Goal: Information Seeking & Learning: Learn about a topic

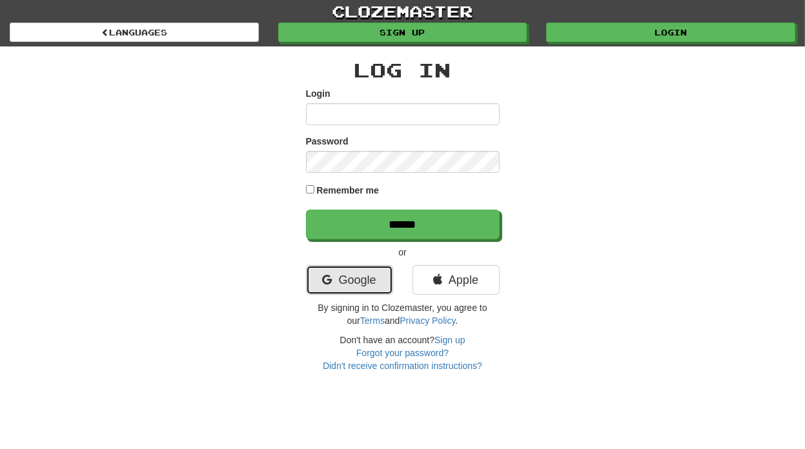
click at [348, 281] on link "Google" at bounding box center [349, 280] width 87 height 30
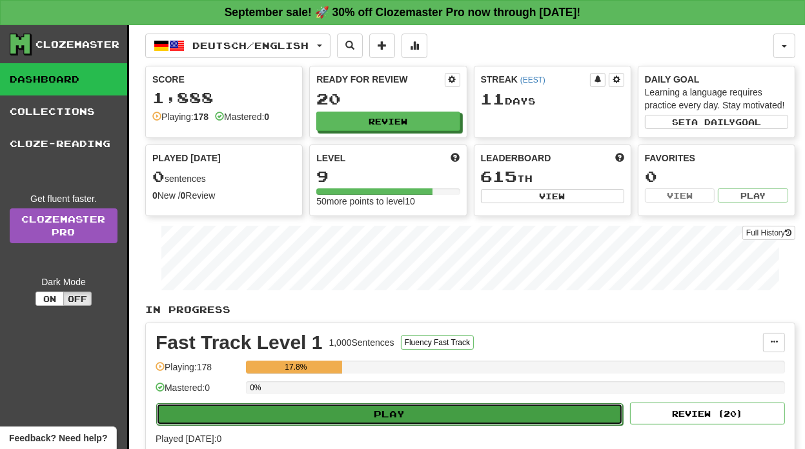
click at [361, 412] on button "Play" at bounding box center [389, 414] width 466 height 22
select select "**"
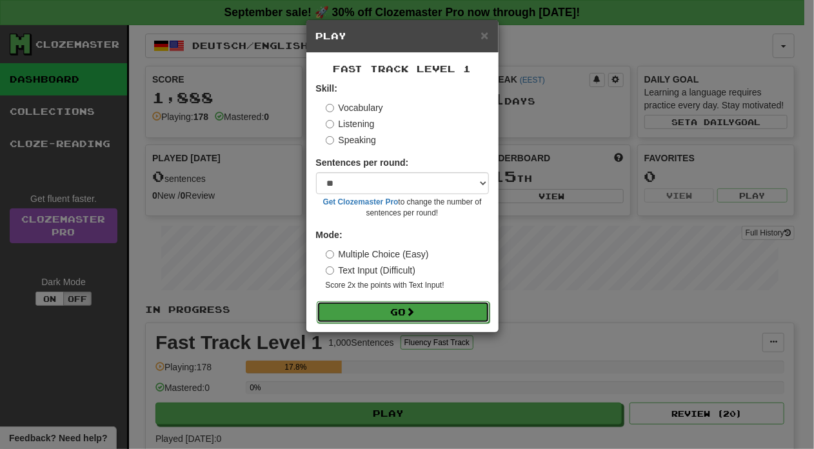
click at [404, 307] on button "Go" at bounding box center [403, 312] width 173 height 22
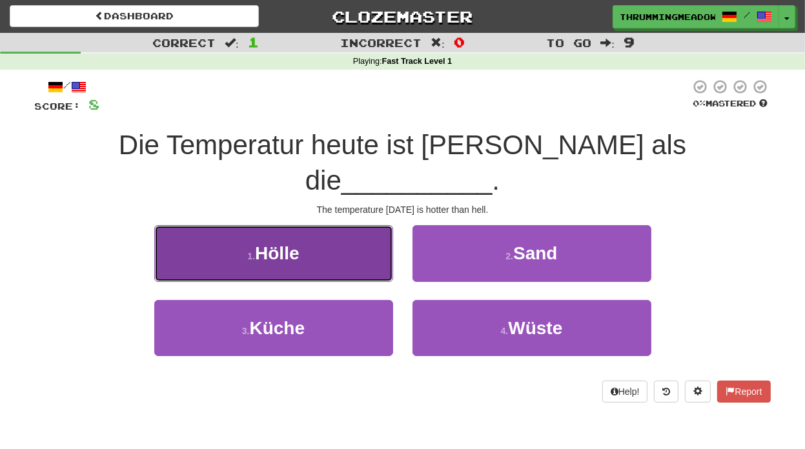
click at [295, 243] on span "Hölle" at bounding box center [277, 253] width 44 height 20
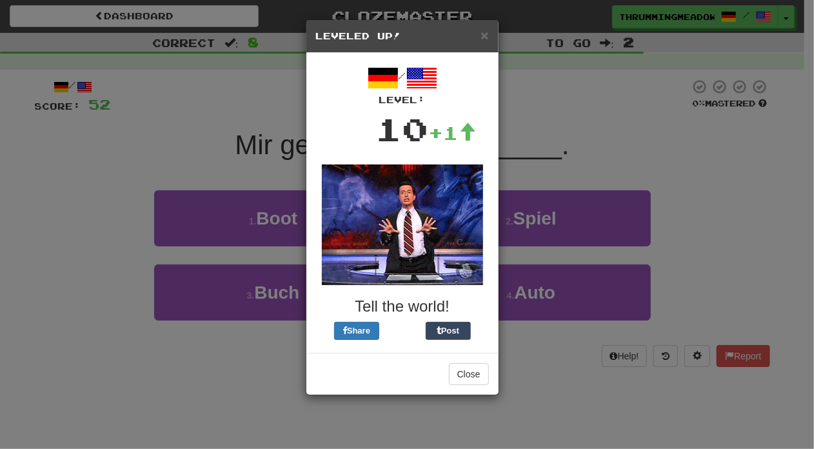
click at [762, 166] on div "× Leveled Up! / Level: 10 +1 Tell the world! Share Post Close" at bounding box center [407, 224] width 814 height 449
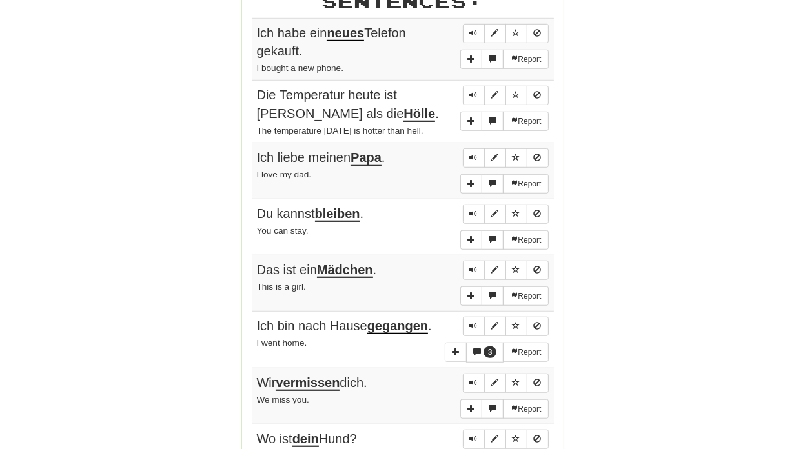
scroll to position [753, 0]
click at [474, 119] on button "More sentence controls" at bounding box center [471, 120] width 22 height 19
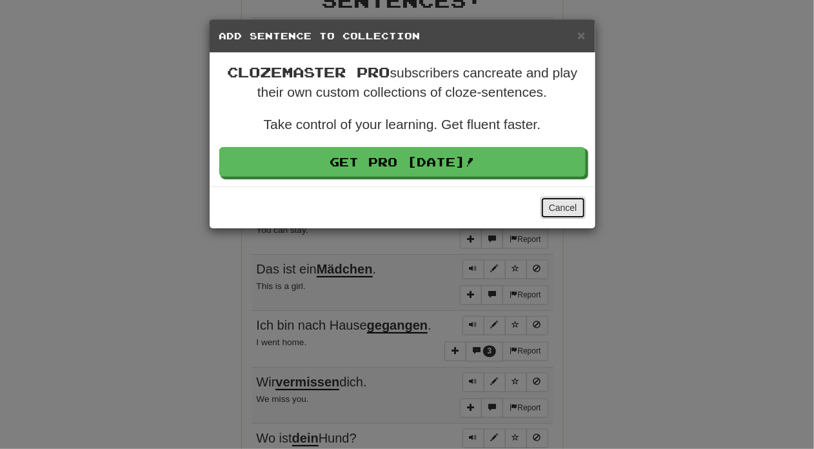
click at [559, 210] on button "Cancel" at bounding box center [563, 208] width 45 height 22
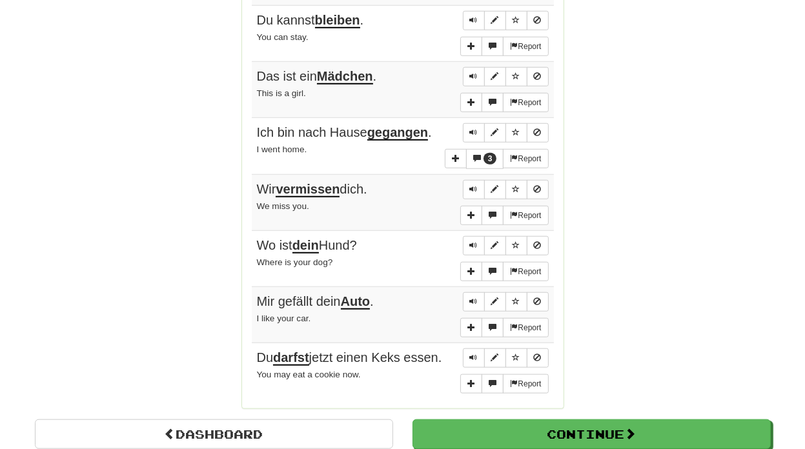
scroll to position [947, 0]
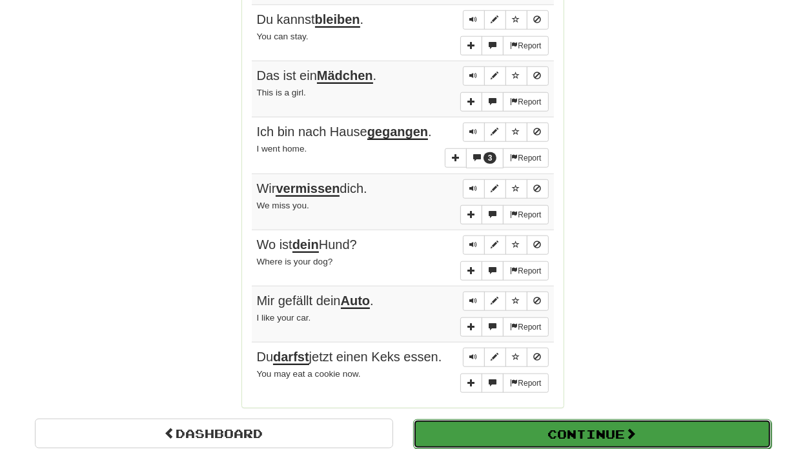
click at [494, 423] on button "Continue" at bounding box center [592, 434] width 358 height 30
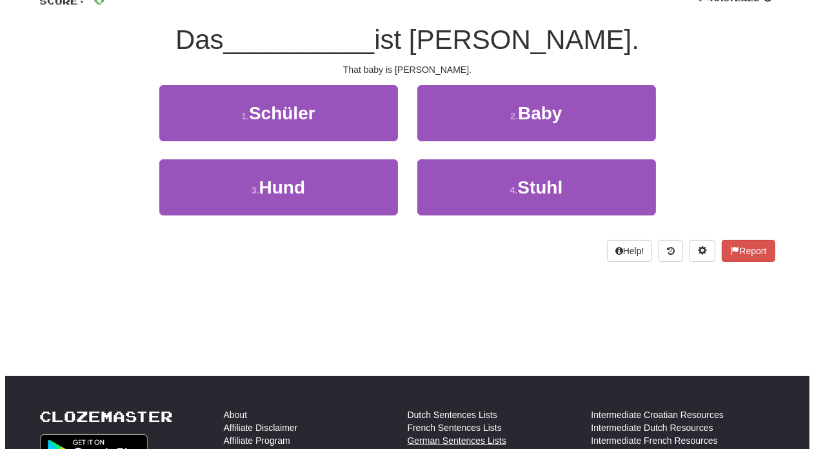
scroll to position [0, 0]
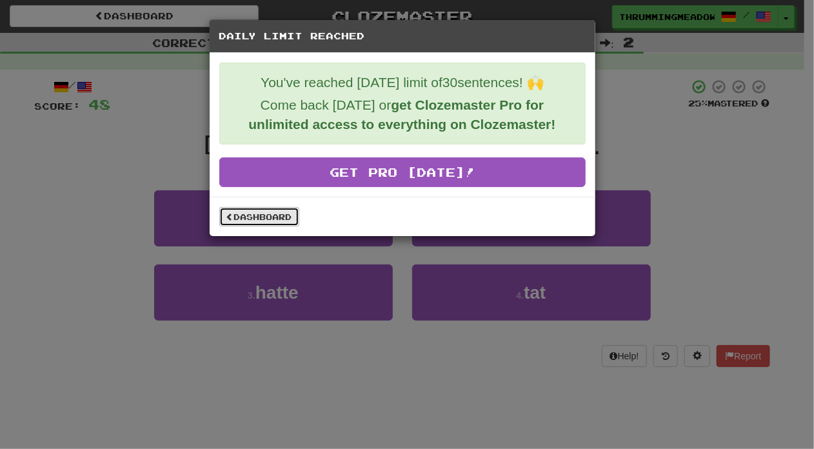
click at [266, 217] on link "Dashboard" at bounding box center [259, 216] width 80 height 19
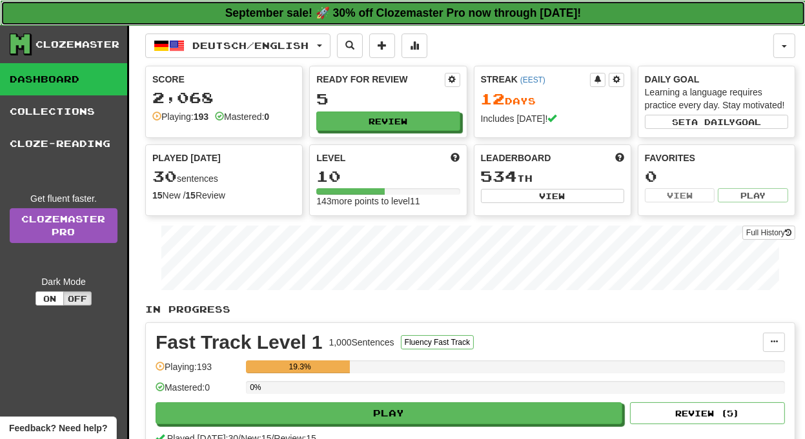
click at [326, 7] on strong "September sale! 🚀 30% off Clozemaster Pro now through Sunday September 21!" at bounding box center [403, 12] width 356 height 13
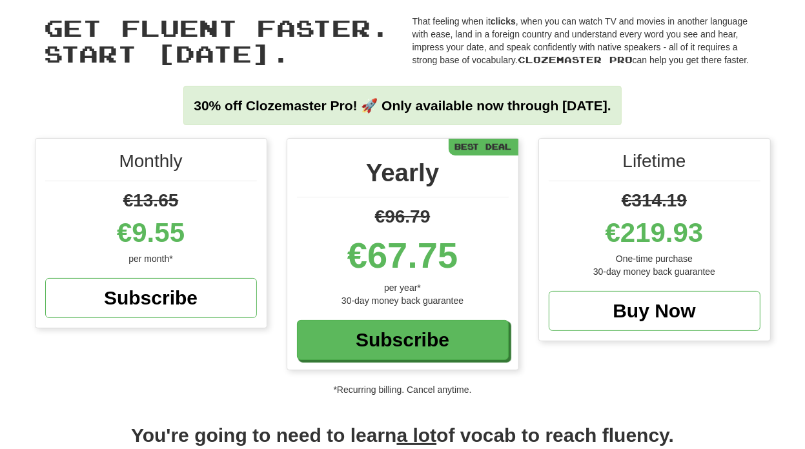
scroll to position [58, 0]
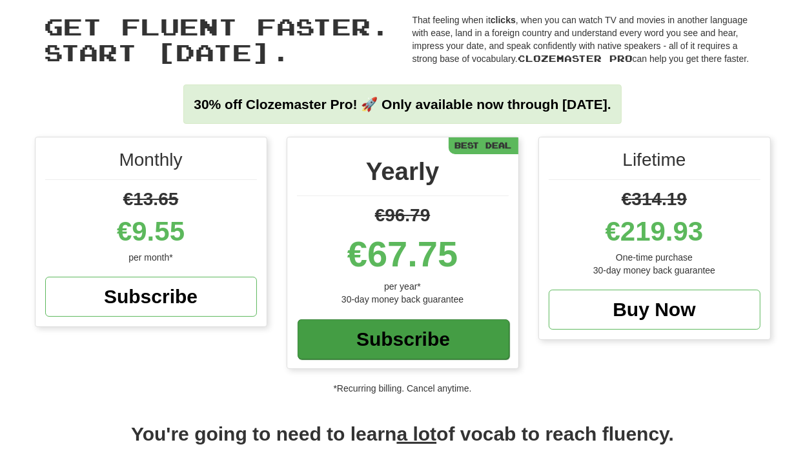
click at [395, 334] on div "Subscribe" at bounding box center [403, 339] width 212 height 40
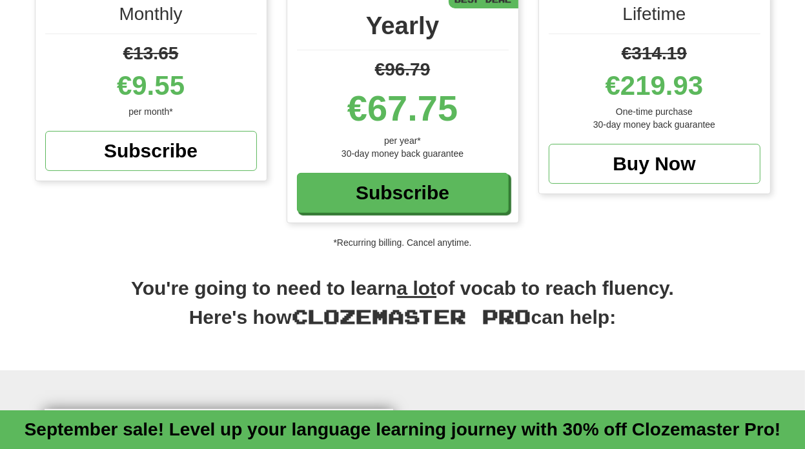
scroll to position [0, 0]
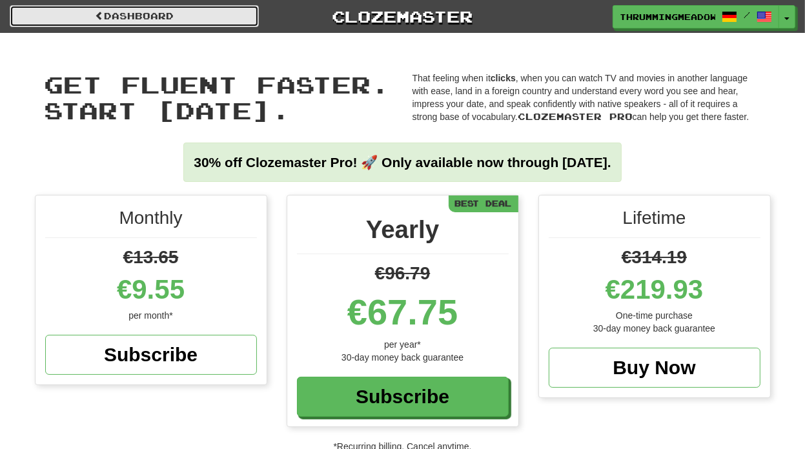
click at [172, 17] on link "Dashboard" at bounding box center [134, 16] width 249 height 22
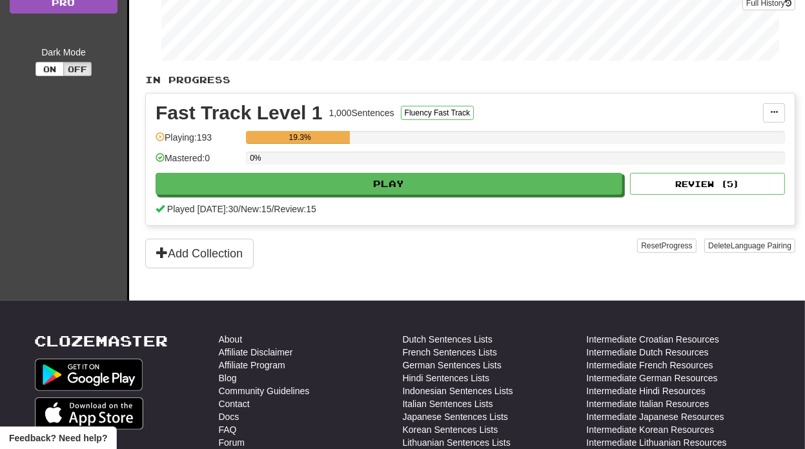
scroll to position [208, 0]
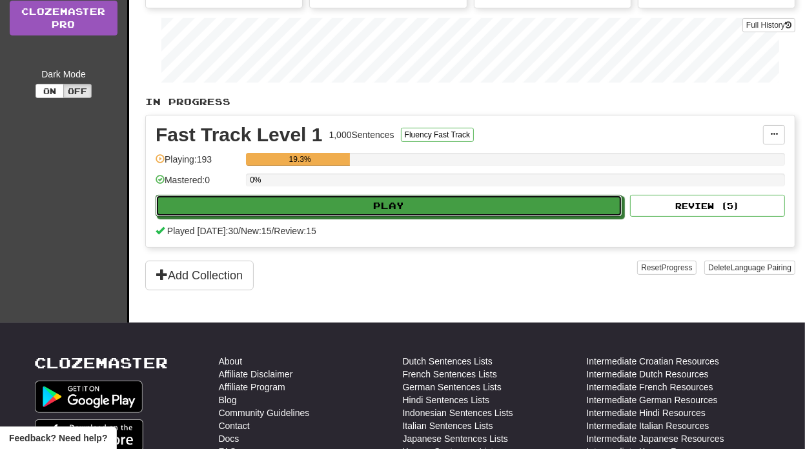
click at [397, 195] on button "Play" at bounding box center [388, 206] width 466 height 22
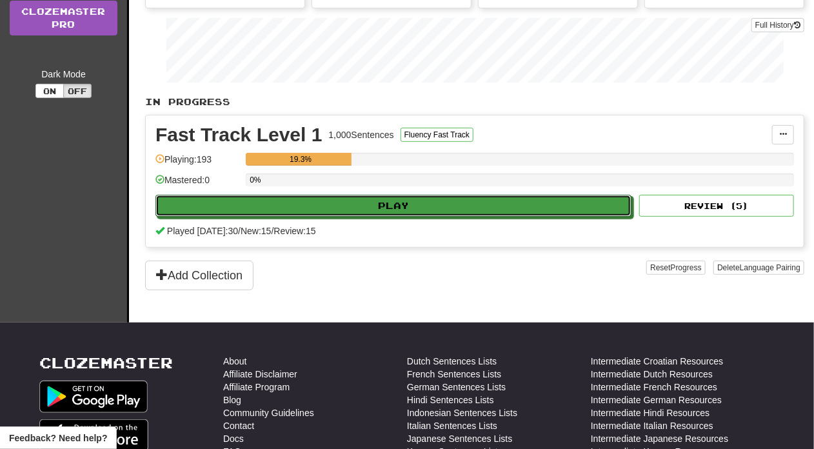
select select "**"
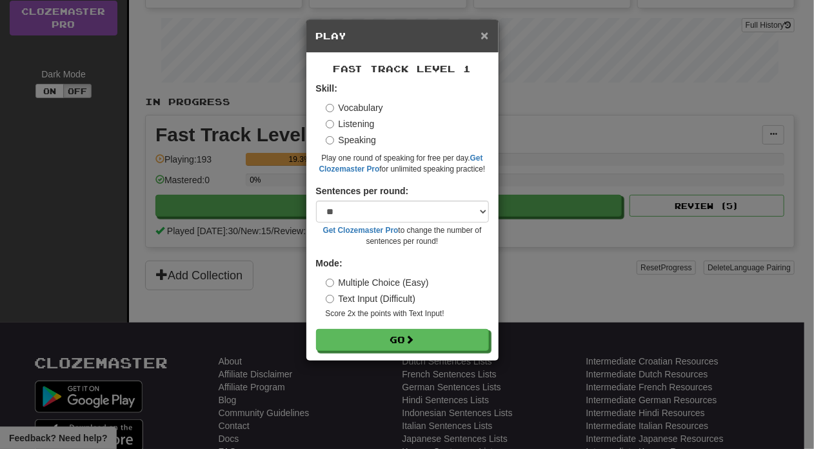
click at [482, 32] on span "×" at bounding box center [485, 35] width 8 height 15
